Goal: Task Accomplishment & Management: Manage account settings

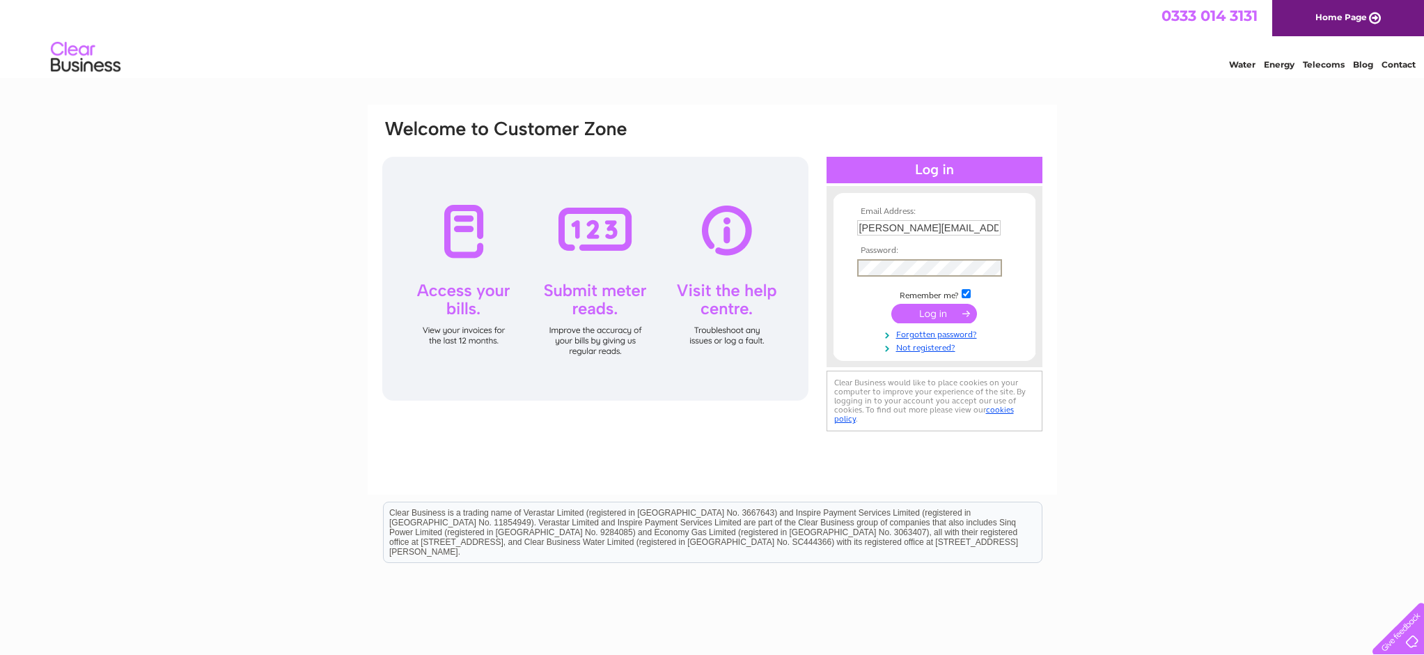
click at [967, 229] on input "[PERSON_NAME][EMAIL_ADDRESS][DOMAIN_NAME]" at bounding box center [928, 227] width 143 height 15
type input "n"
type input "[EMAIL_ADDRESS][DOMAIN_NAME]"
click at [941, 307] on input "submit" at bounding box center [934, 312] width 86 height 20
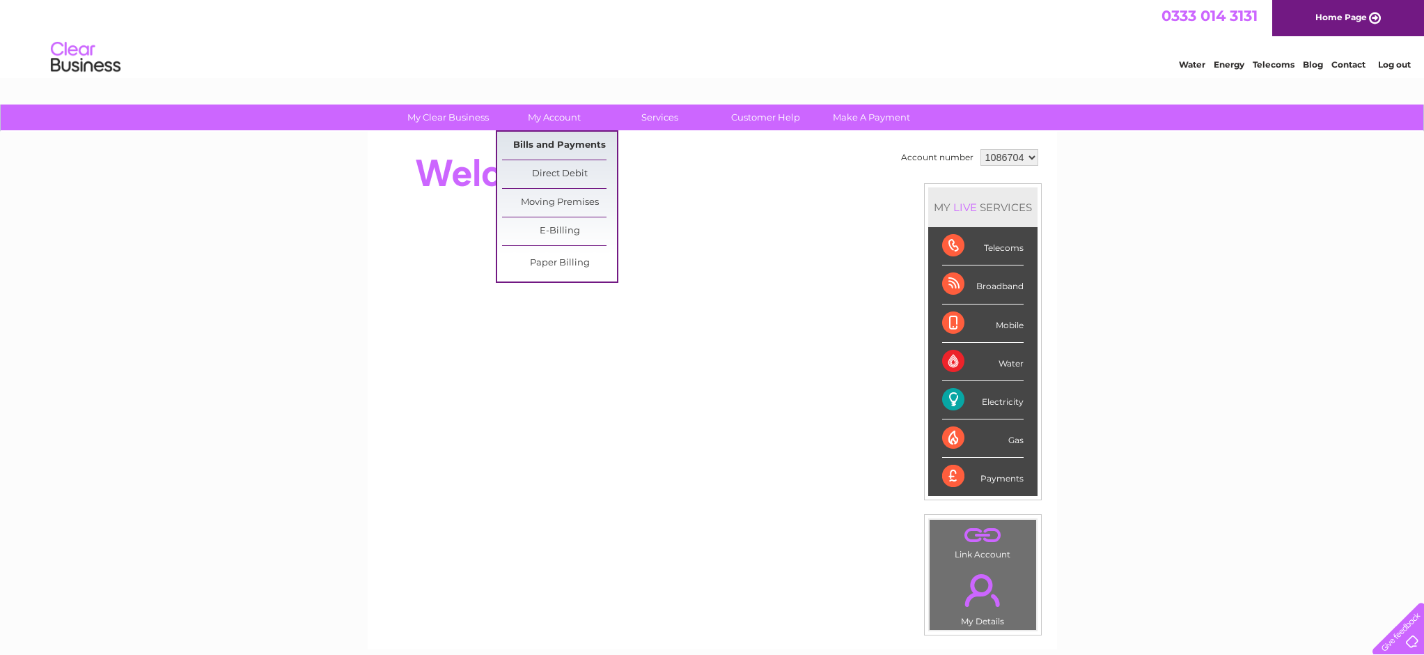
click at [561, 141] on link "Bills and Payments" at bounding box center [559, 146] width 115 height 28
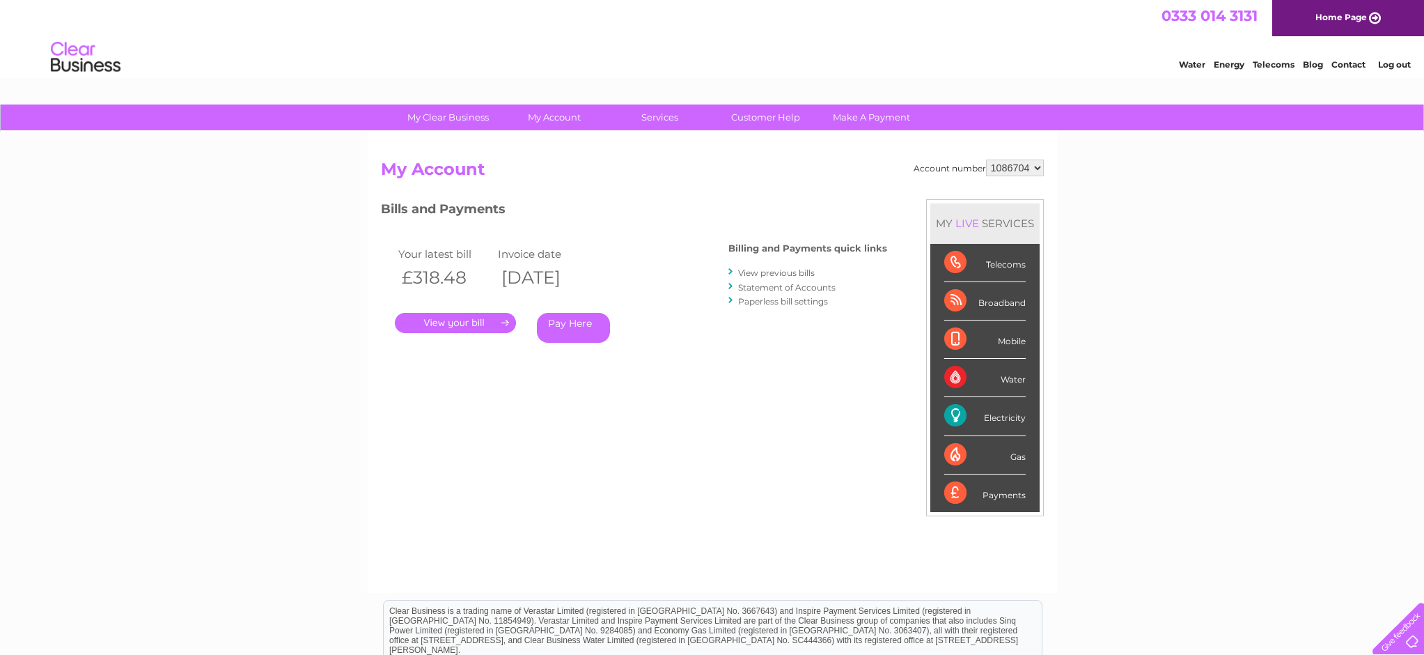
click at [804, 269] on link "View previous bills" at bounding box center [776, 272] width 77 height 10
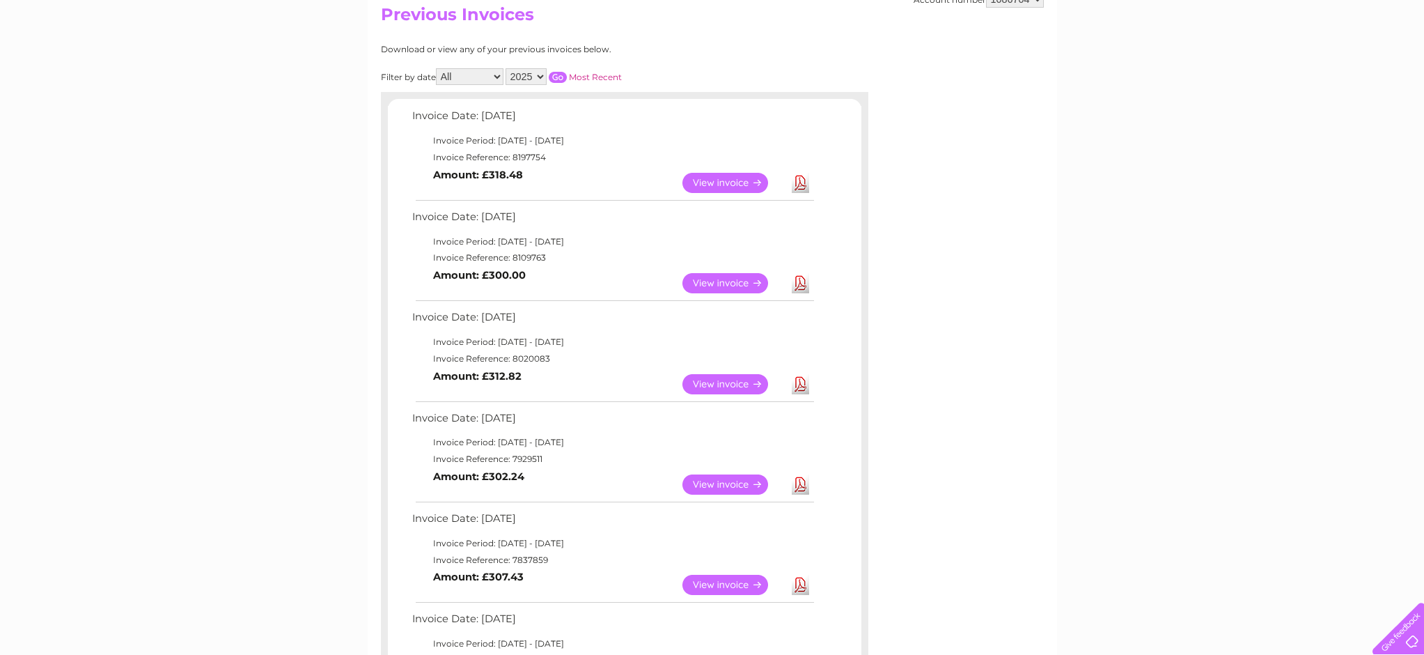
scroll to position [118, 0]
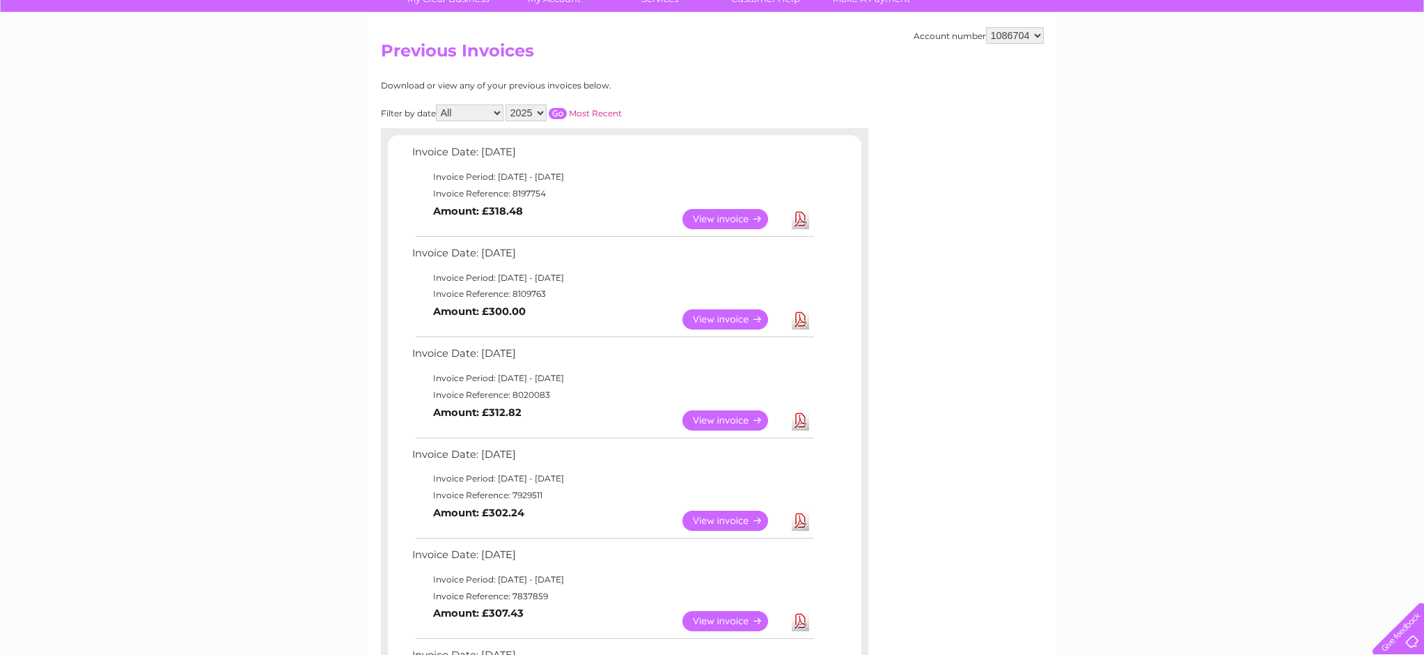
click at [746, 410] on link "View" at bounding box center [734, 420] width 102 height 20
click at [744, 312] on link "View" at bounding box center [734, 319] width 102 height 20
click at [708, 219] on link "View" at bounding box center [734, 218] width 102 height 20
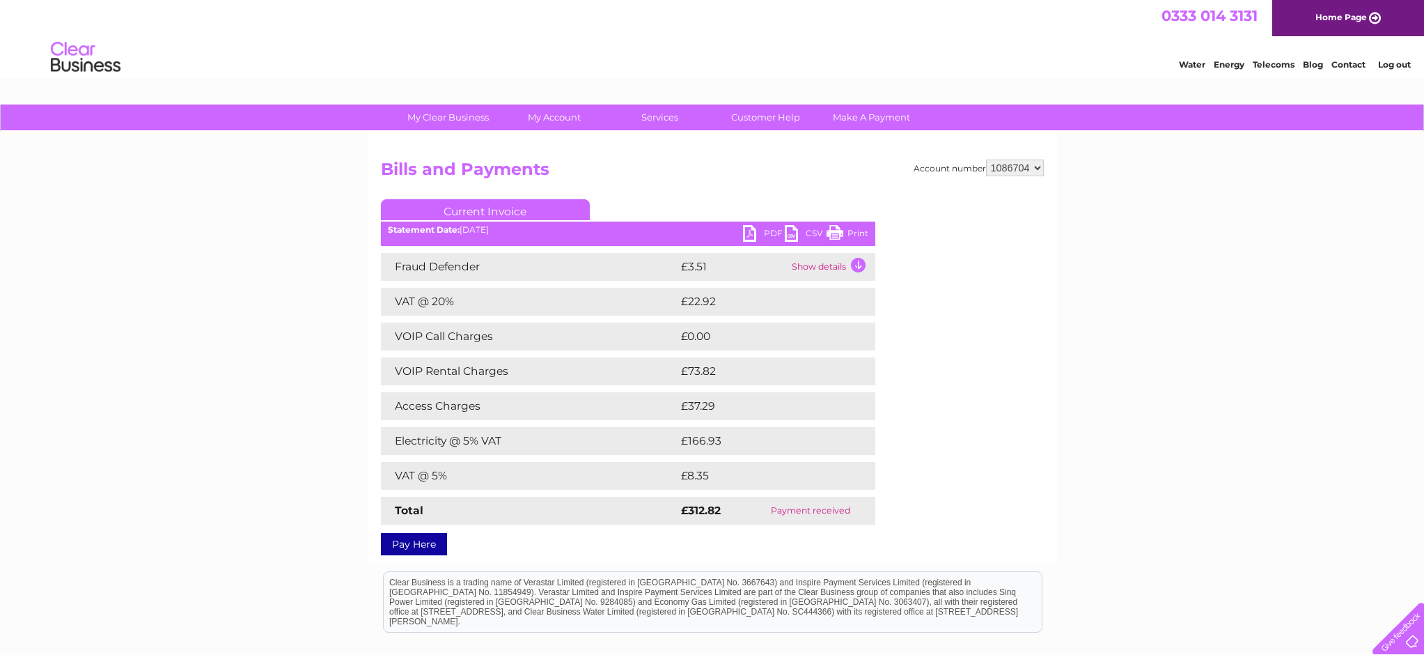
click at [859, 230] on link "Print" at bounding box center [848, 235] width 42 height 20
click at [857, 229] on link "Print" at bounding box center [848, 235] width 42 height 20
click at [859, 231] on link "Print" at bounding box center [848, 235] width 42 height 20
